Goal: Task Accomplishment & Management: Use online tool/utility

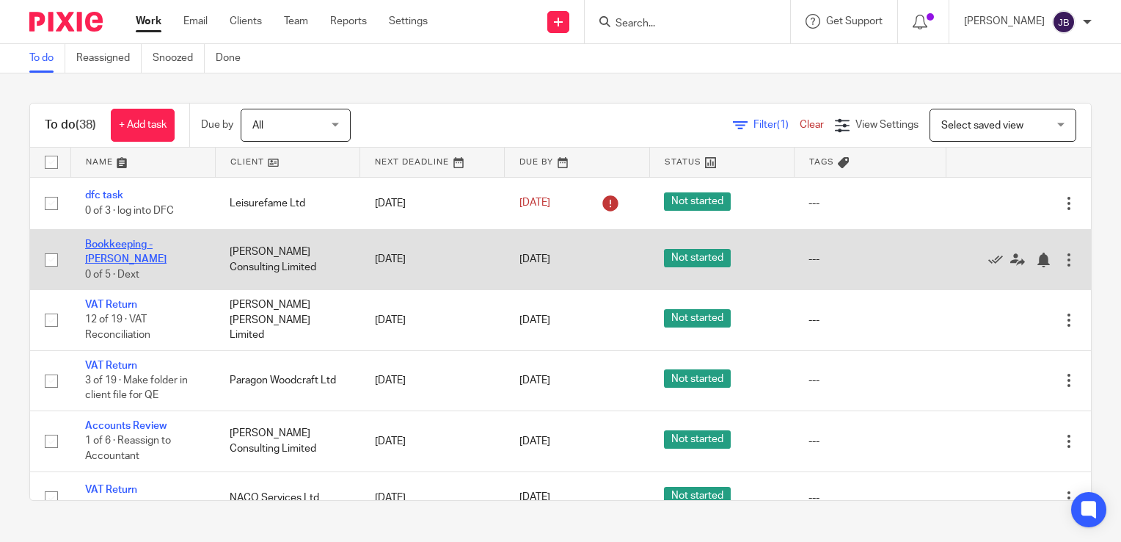
click at [144, 246] on link "Bookkeeping - [PERSON_NAME]" at bounding box center [125, 251] width 81 height 25
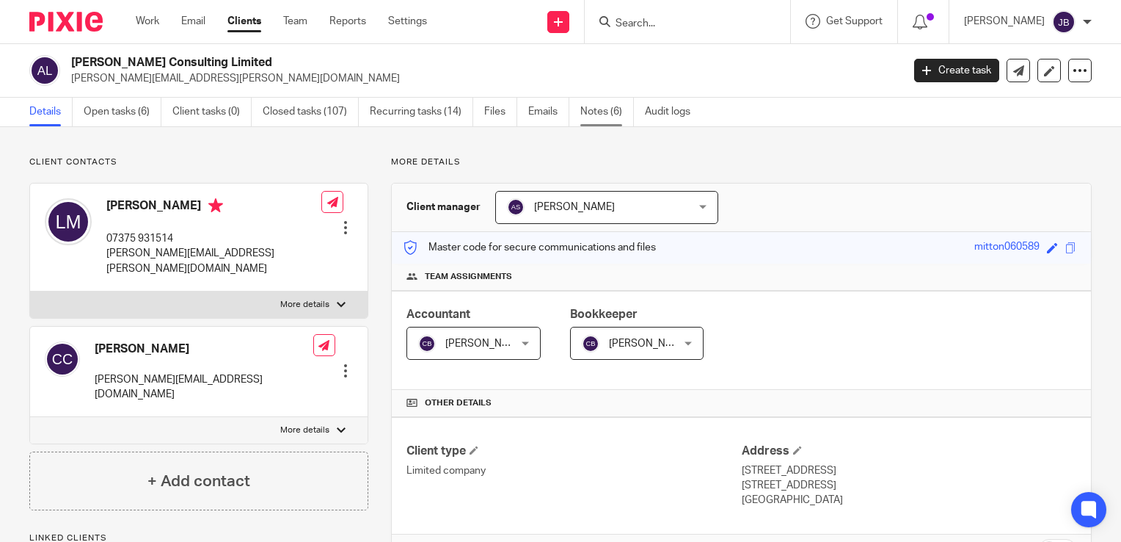
click at [600, 110] on link "Notes (6)" at bounding box center [608, 112] width 54 height 29
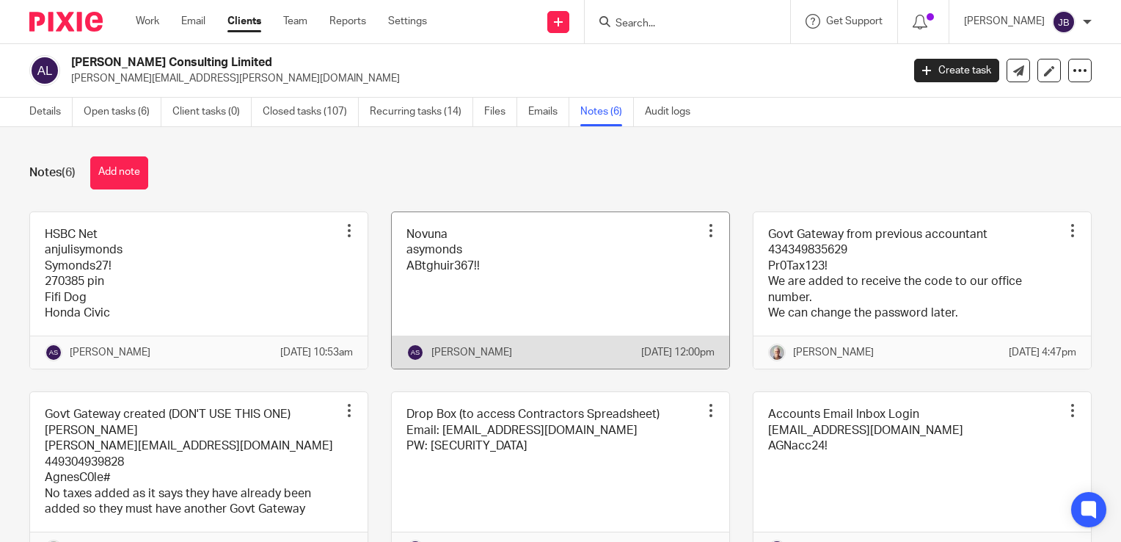
click at [448, 259] on link at bounding box center [561, 290] width 338 height 157
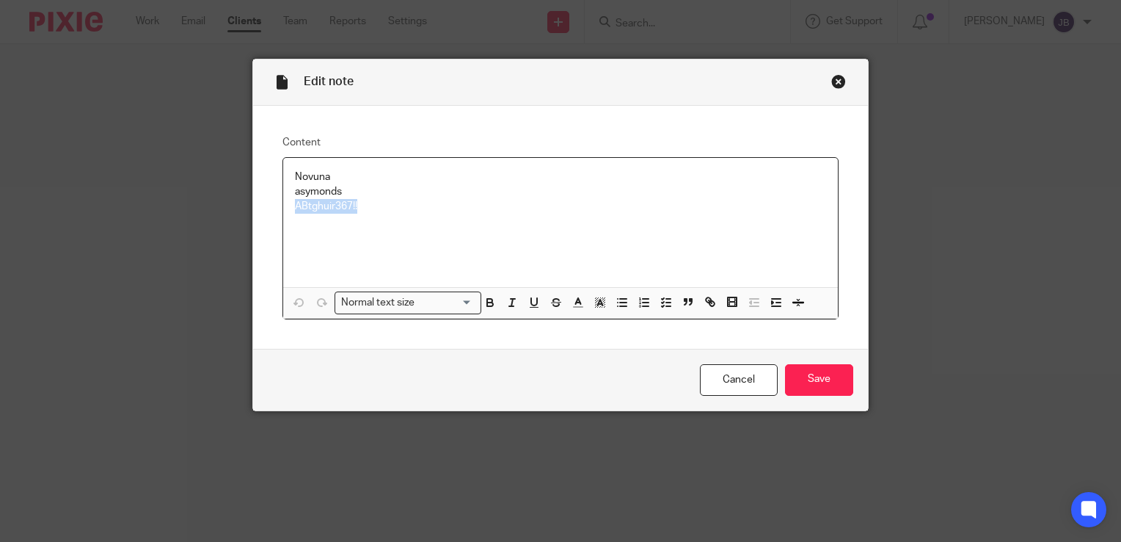
drag, startPoint x: 364, startPoint y: 203, endPoint x: 271, endPoint y: 208, distance: 93.4
click at [265, 210] on div "Content Novuna asymonds ABtghuir367!! Normal text size Loading... Remove Edit I…" at bounding box center [560, 227] width 615 height 243
copy p "ABtghuir367!!"
